Goal: Task Accomplishment & Management: Use online tool/utility

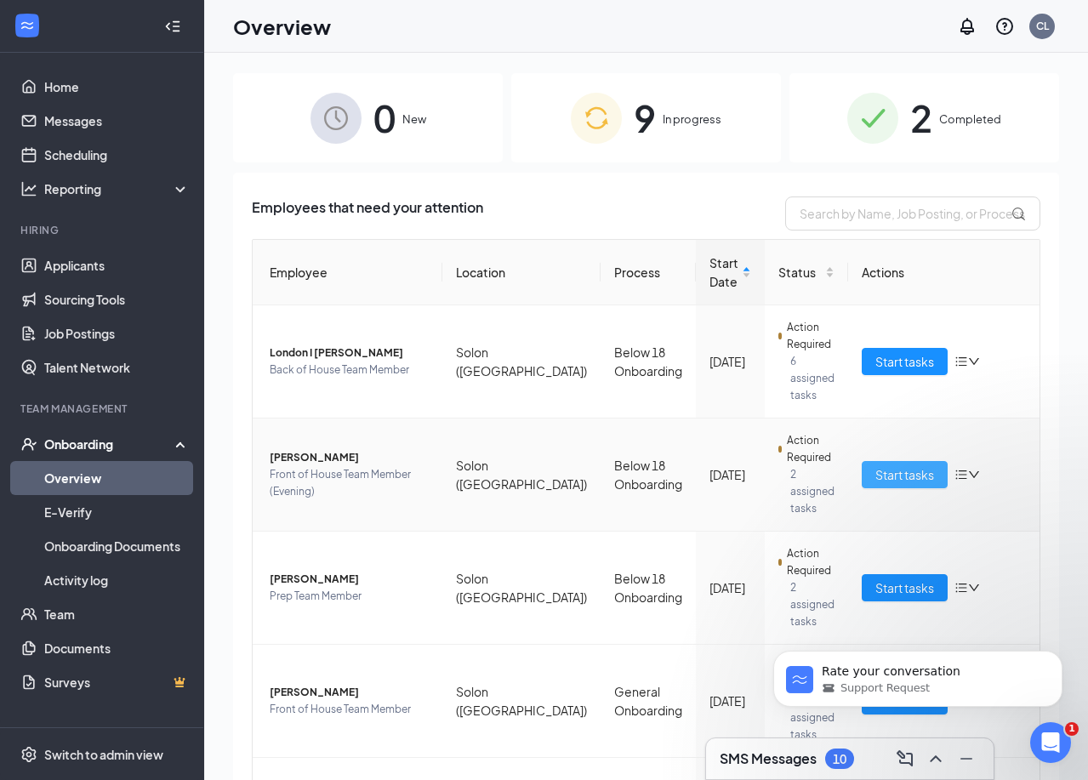
click at [887, 465] on span "Start tasks" at bounding box center [904, 474] width 59 height 19
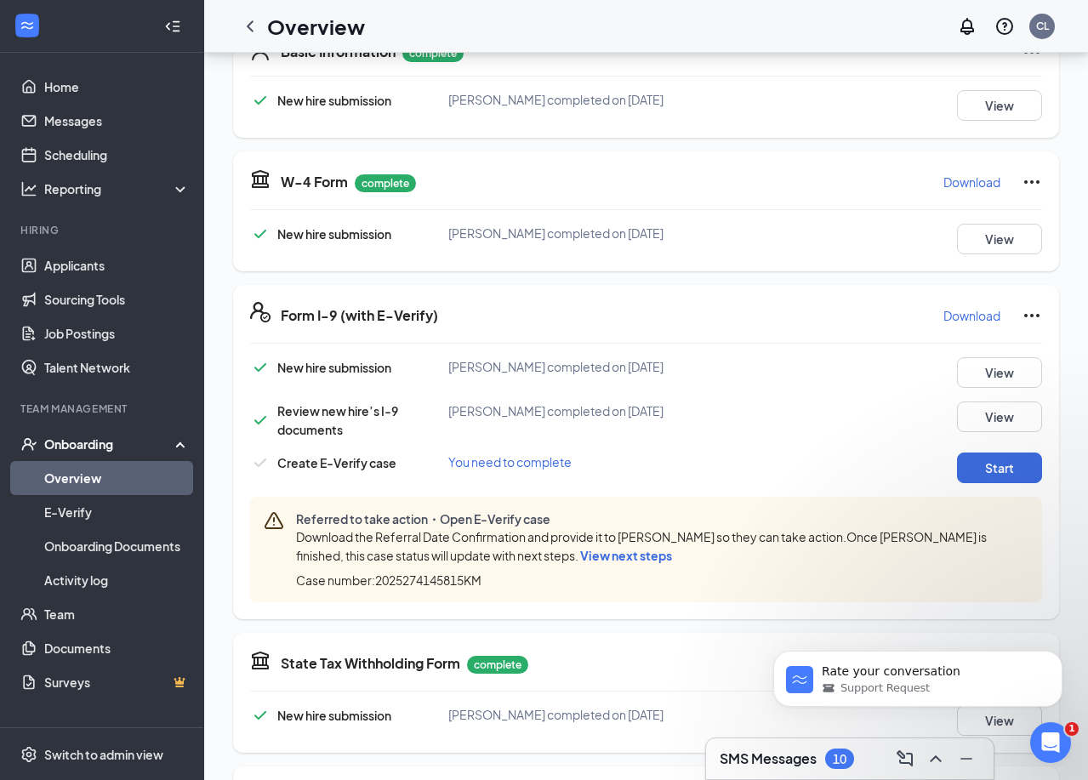
scroll to position [340, 0]
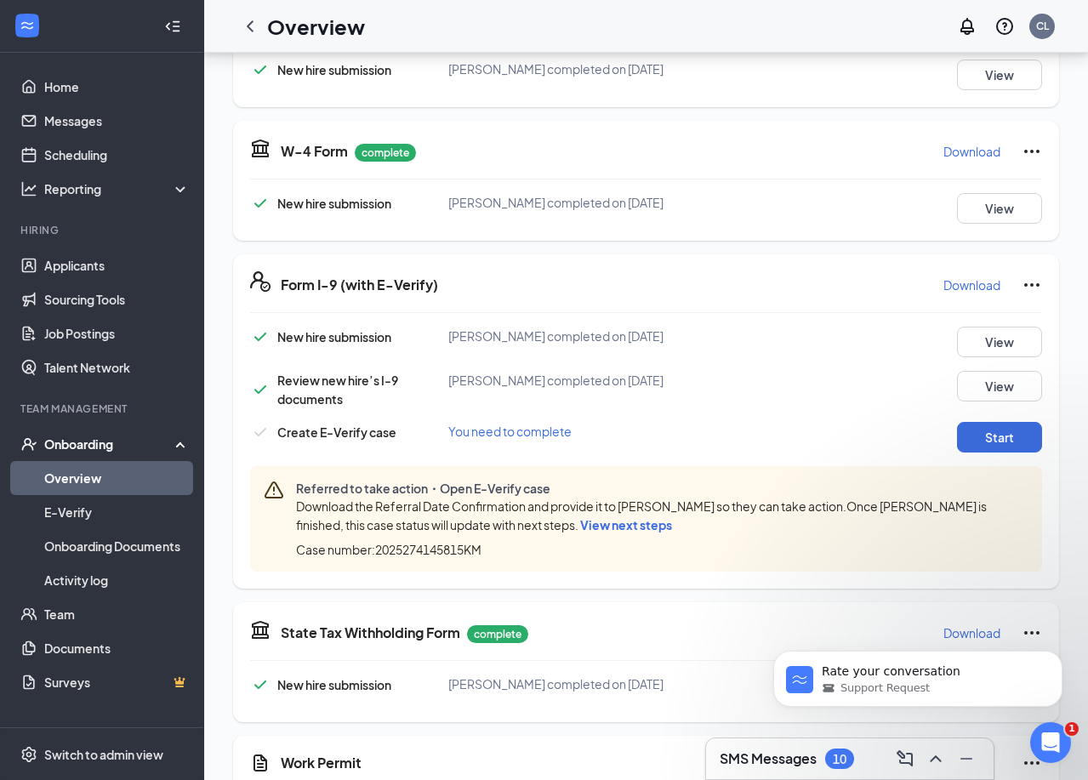
click at [623, 523] on span "View next steps" at bounding box center [626, 524] width 92 height 15
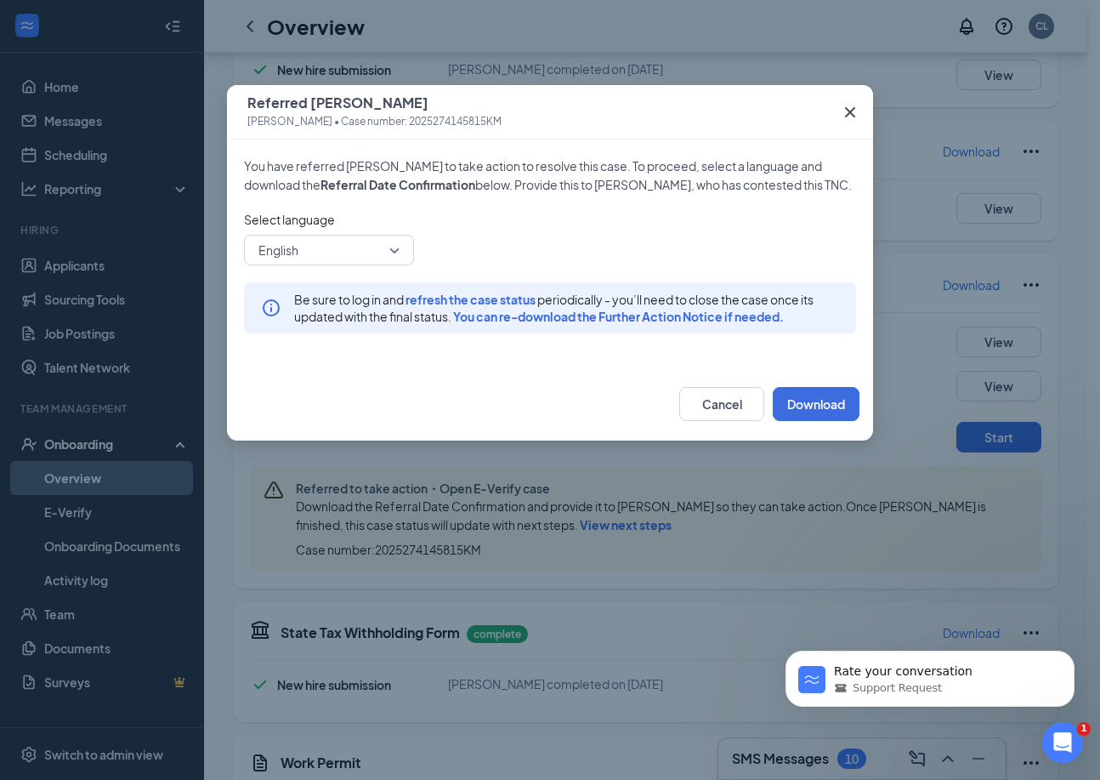
drag, startPoint x: 242, startPoint y: 170, endPoint x: 648, endPoint y: 194, distance: 407.2
click at [648, 194] on div "You have referred [PERSON_NAME] to take action to resolve this case. To proceed…" at bounding box center [550, 253] width 646 height 228
click at [807, 405] on div "Cancel Download" at bounding box center [550, 403] width 646 height 73
click at [807, 421] on button "Download" at bounding box center [816, 404] width 87 height 34
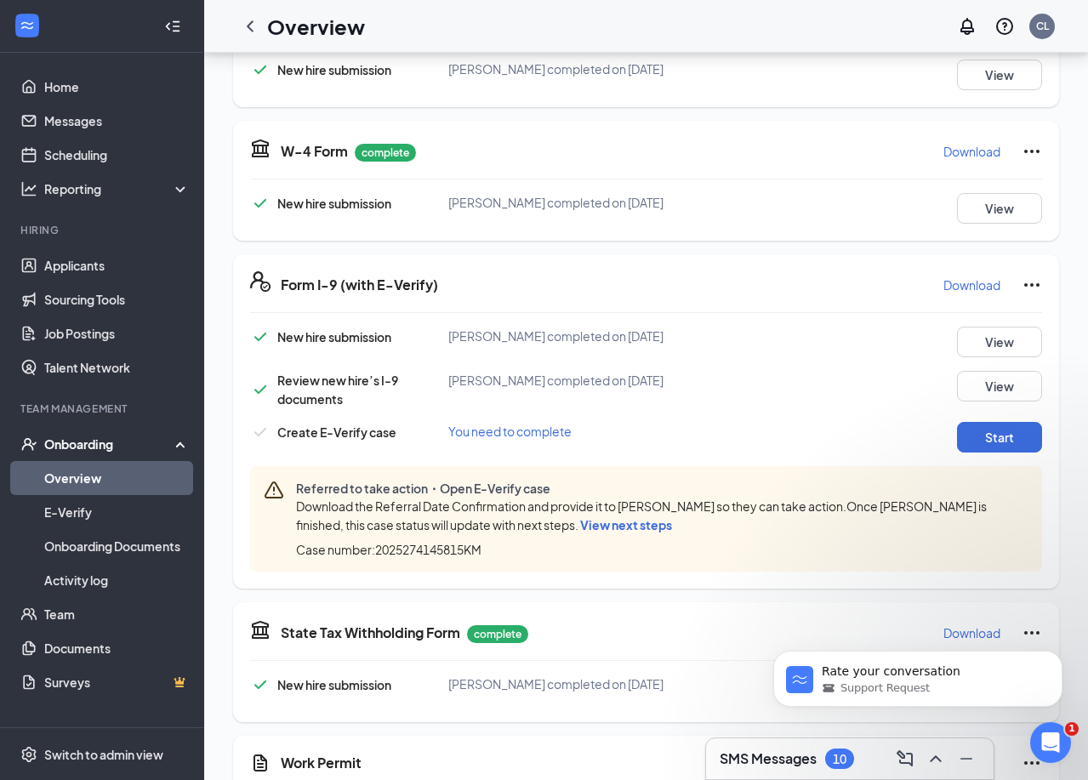
click at [1025, 278] on icon "Ellipses" at bounding box center [1031, 285] width 20 height 20
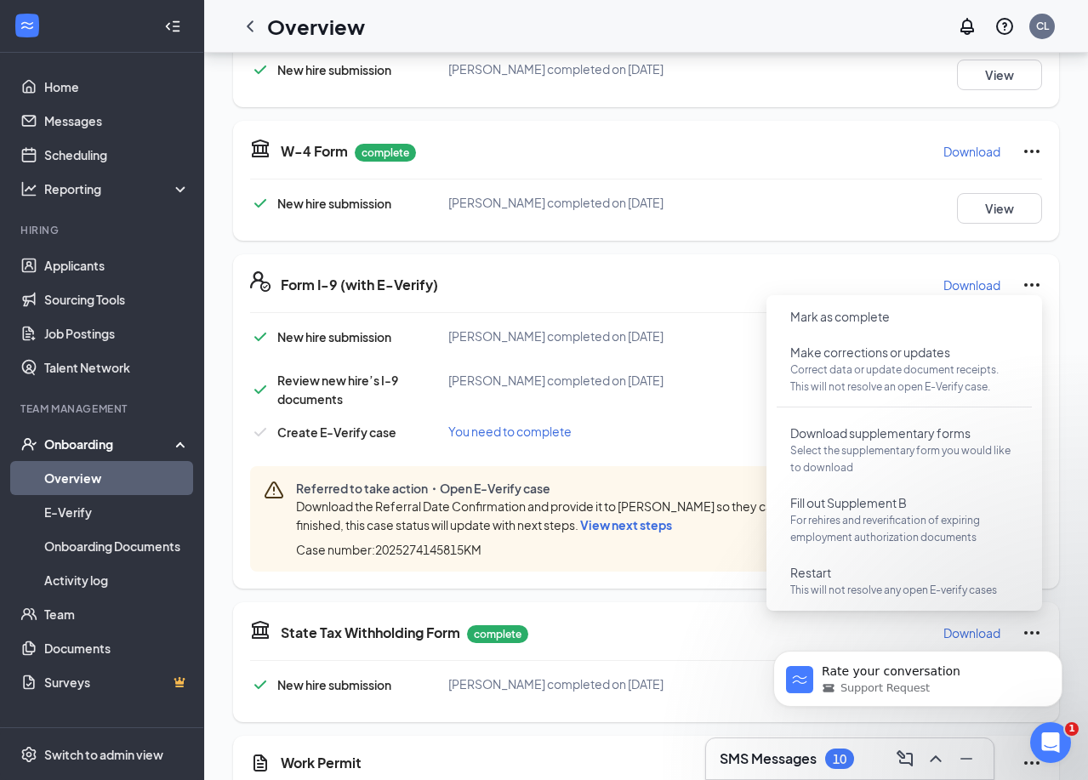
click at [854, 584] on div "Rate your conversation Support Request" at bounding box center [917, 600] width 313 height 213
click at [805, 575] on div "Rate your conversation Support Request" at bounding box center [917, 600] width 313 height 213
click at [841, 574] on button "Restart This will not resolve any open E-verify cases" at bounding box center [903, 581] width 255 height 44
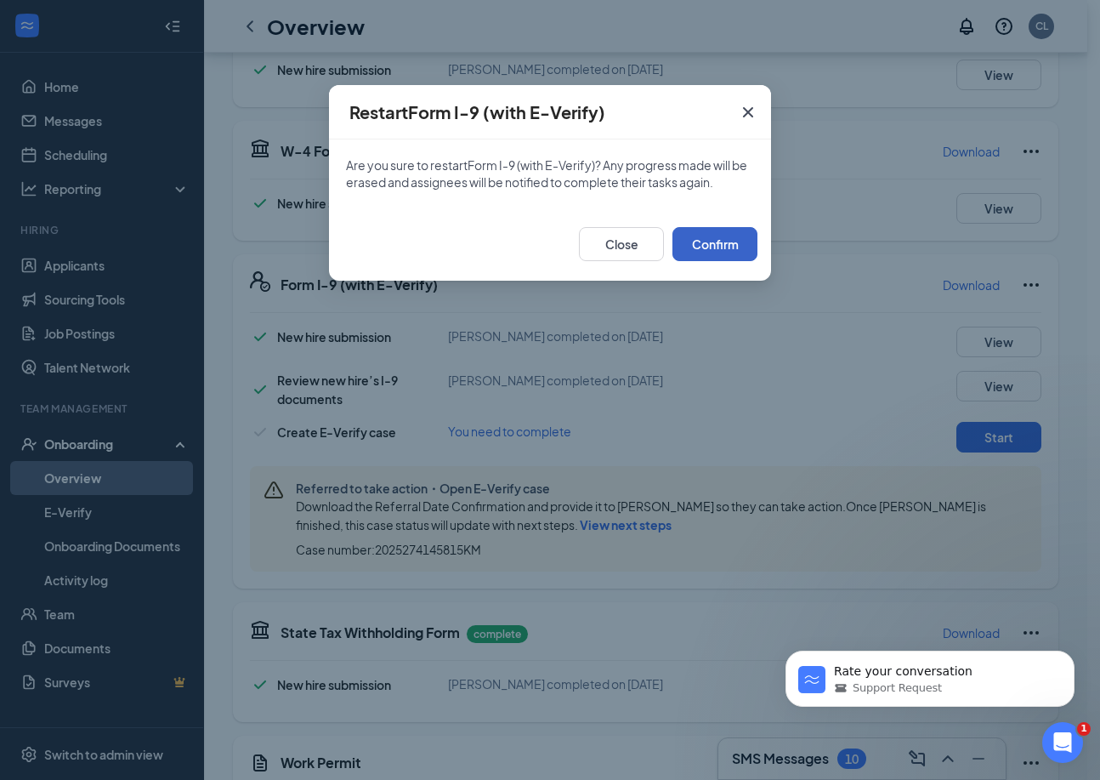
click at [708, 242] on button "Confirm" at bounding box center [715, 244] width 85 height 34
